Goal: Contribute content

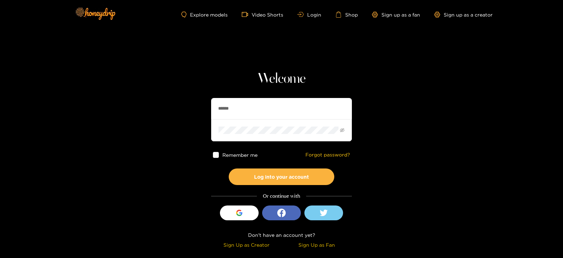
drag, startPoint x: 245, startPoint y: 106, endPoint x: 186, endPoint y: 106, distance: 58.8
click at [186, 106] on section "Welcome ****** Remember me Forgot password? Log into your account Or continue w…" at bounding box center [281, 125] width 563 height 250
type input "**********"
click at [229, 168] on button "Log into your account" at bounding box center [282, 176] width 106 height 17
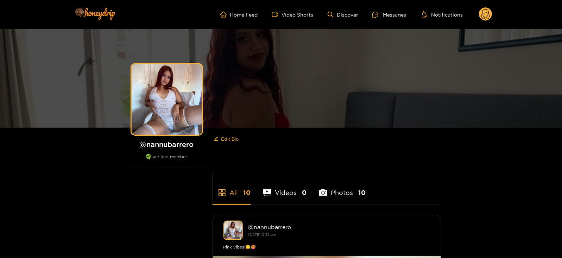
click at [490, 14] on circle at bounding box center [485, 13] width 13 height 13
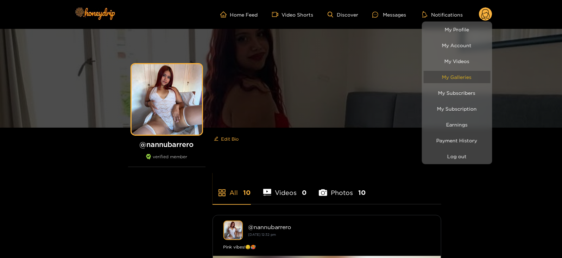
click at [470, 78] on link "My Galleries" at bounding box center [457, 77] width 67 height 12
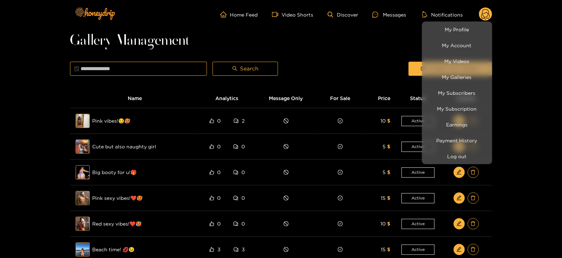
click at [401, 52] on div at bounding box center [281, 129] width 562 height 258
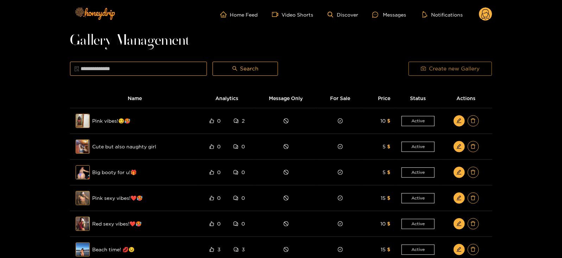
click at [424, 68] on icon "camera" at bounding box center [423, 68] width 5 height 5
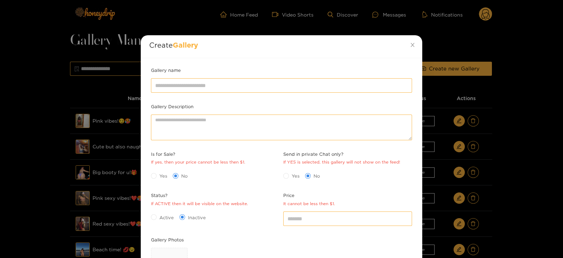
scroll to position [102, 0]
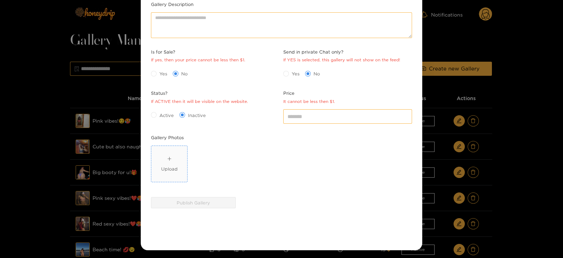
click at [170, 168] on div "Upload" at bounding box center [169, 168] width 17 height 7
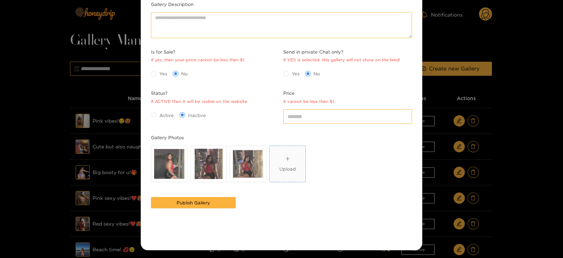
scroll to position [0, 0]
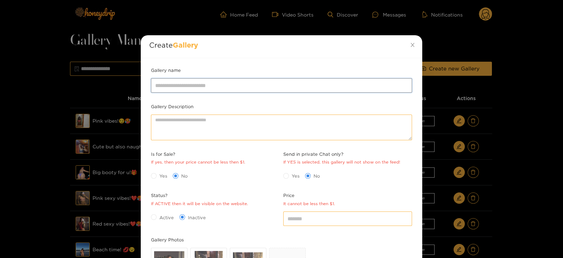
click at [188, 90] on input "Gallery name" at bounding box center [281, 85] width 261 height 14
type input "**********"
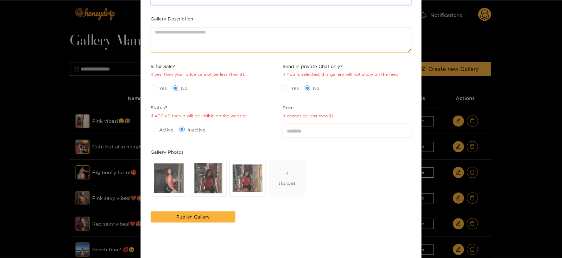
scroll to position [88, 0]
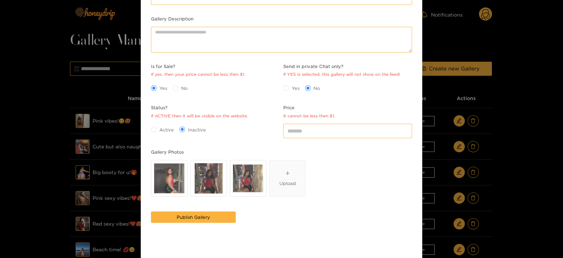
click at [158, 123] on div "Active Inactive" at bounding box center [215, 128] width 129 height 11
click at [160, 127] on span "Active" at bounding box center [167, 129] width 20 height 7
click at [301, 128] on input "*" at bounding box center [347, 130] width 129 height 14
type input "*"
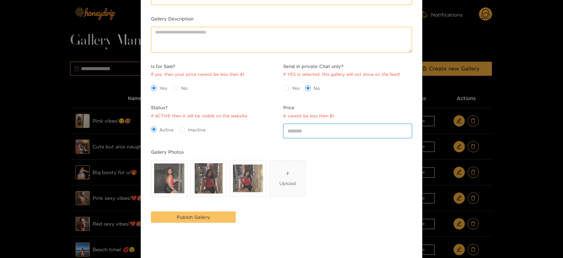
type input "*"
click at [197, 217] on span "Publish Gallery" at bounding box center [193, 216] width 33 height 7
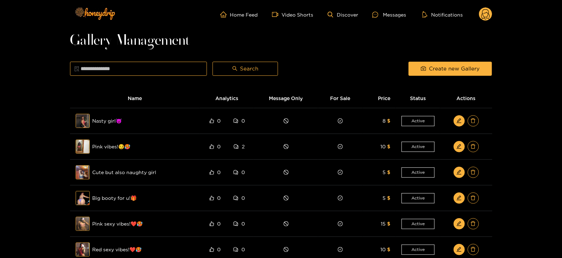
click at [408, 71] on div "Create new Gallery" at bounding box center [450, 69] width 89 height 18
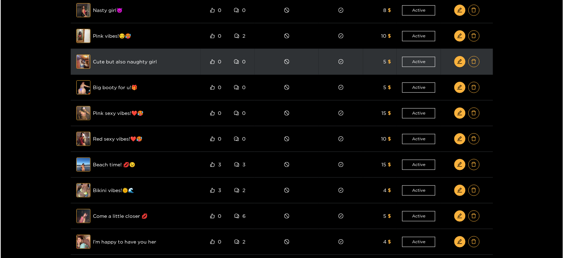
scroll to position [0, 0]
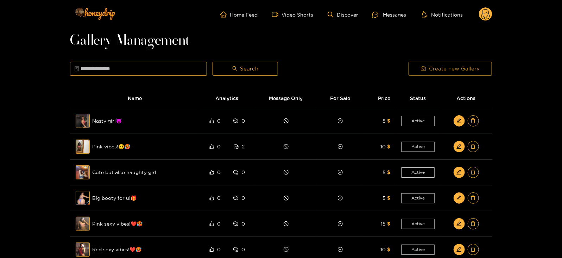
click at [419, 70] on button "Create new Gallery" at bounding box center [449, 69] width 83 height 14
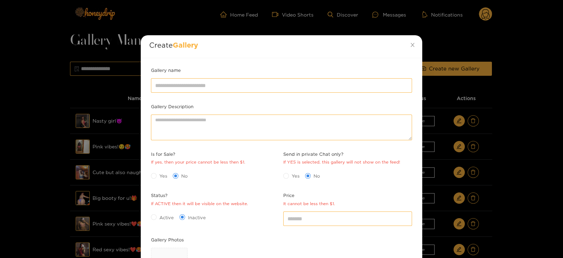
scroll to position [102, 0]
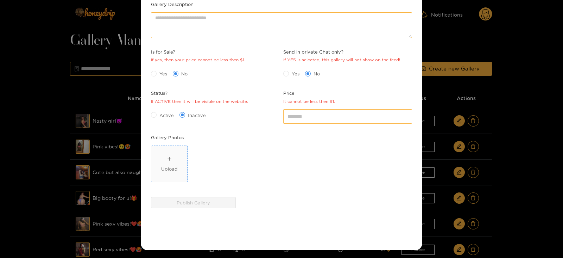
click at [176, 156] on div "Upload" at bounding box center [169, 163] width 17 height 17
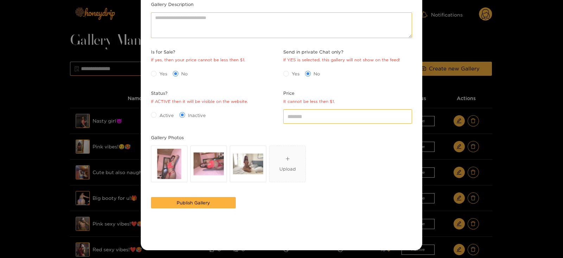
click at [170, 112] on span "Active" at bounding box center [167, 115] width 20 height 7
click at [156, 70] on label "Yes" at bounding box center [160, 73] width 19 height 7
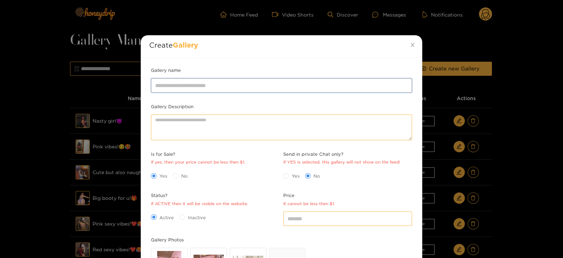
click at [175, 83] on input "Gallery name" at bounding box center [281, 85] width 261 height 14
type input "**********"
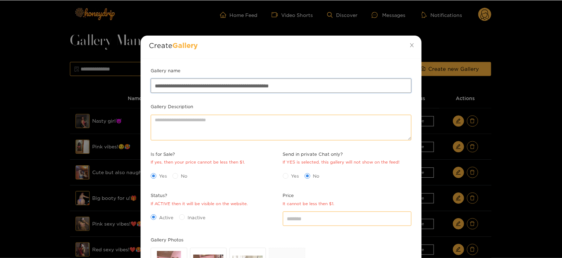
scroll to position [102, 0]
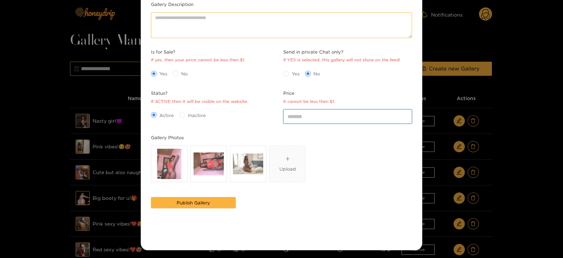
click at [301, 118] on input "*" at bounding box center [347, 116] width 129 height 14
type input "**"
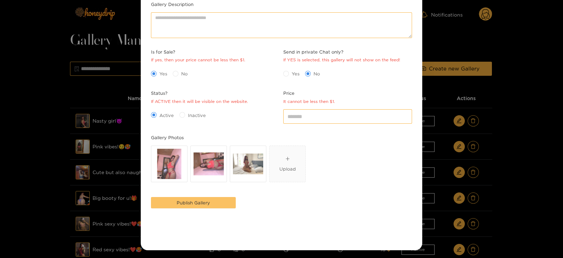
click at [168, 205] on button "Publish Gallery" at bounding box center [193, 202] width 85 height 11
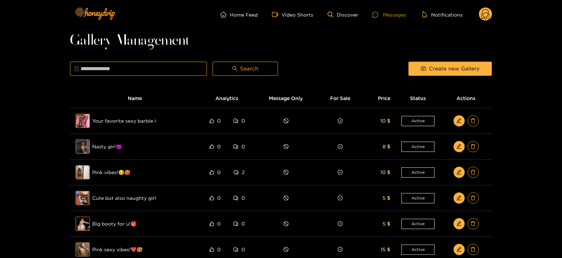
click at [382, 15] on div at bounding box center [377, 15] width 11 height 6
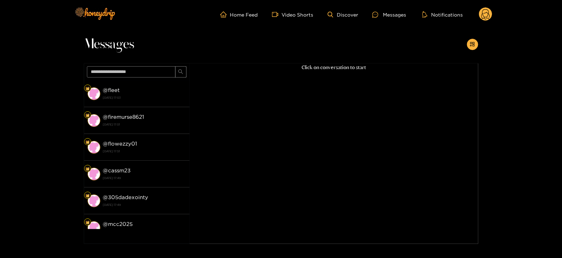
click at [489, 11] on circle at bounding box center [485, 13] width 13 height 13
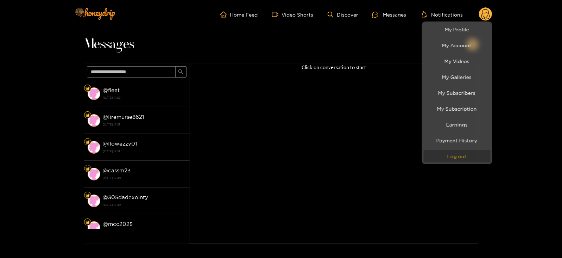
click at [444, 154] on button "Log out" at bounding box center [457, 156] width 67 height 12
